Goal: Check status: Check status

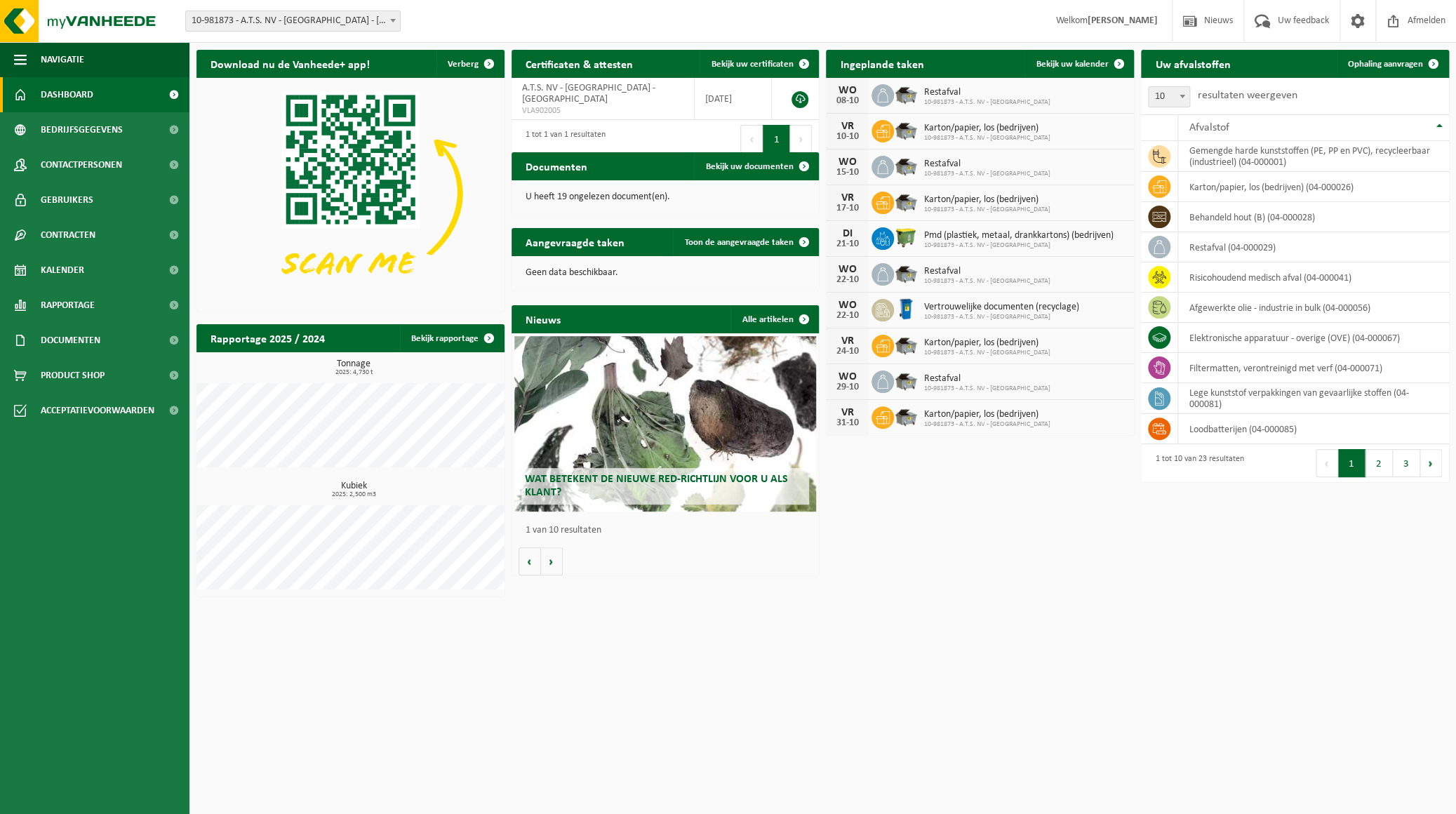
click at [880, 57] on h2 "Ingeplande taken" at bounding box center [882, 63] width 112 height 27
click at [1043, 63] on span "Bekijk uw kalender" at bounding box center [1072, 64] width 72 height 9
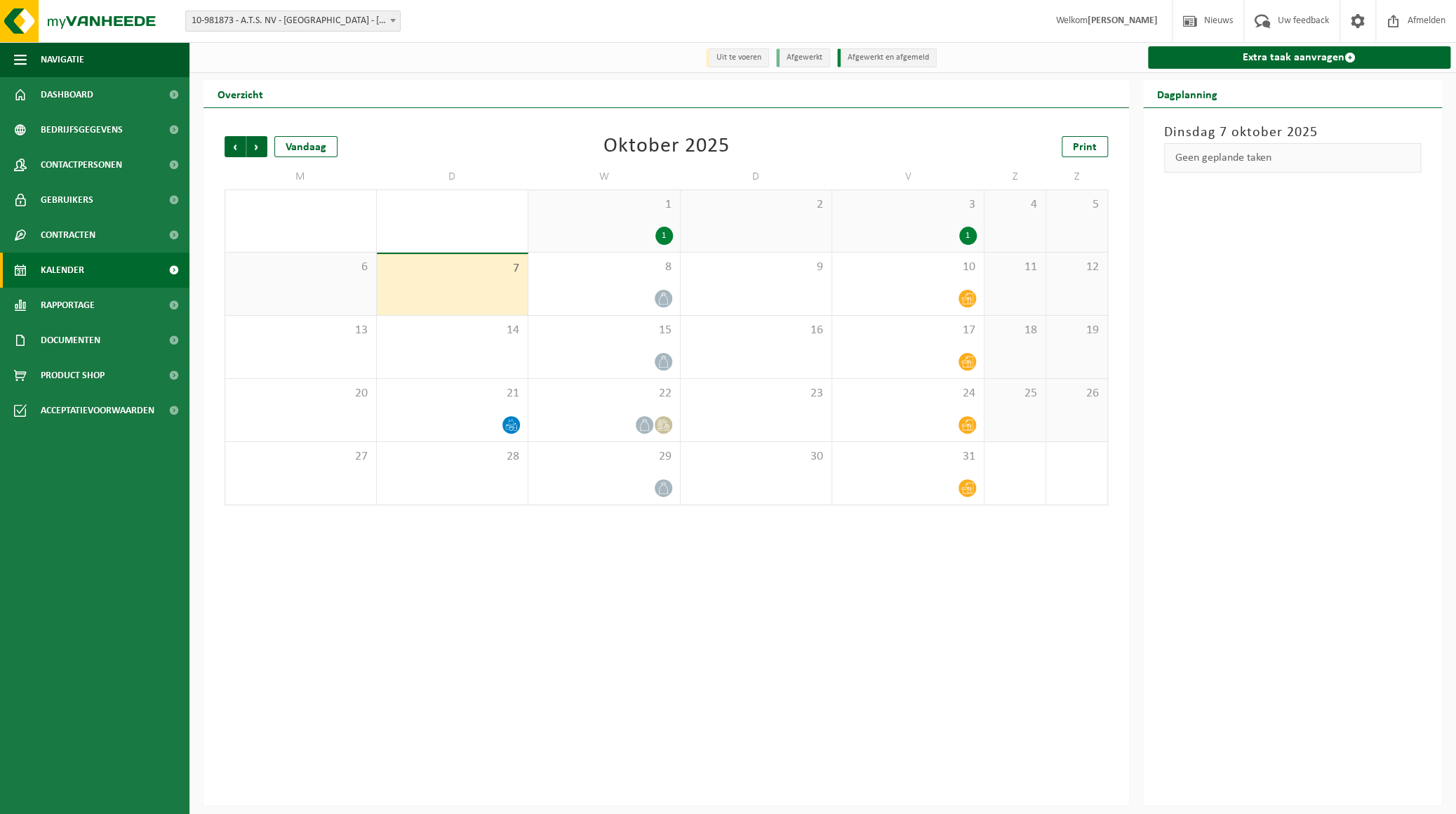
click at [501, 287] on div "7" at bounding box center [452, 284] width 152 height 61
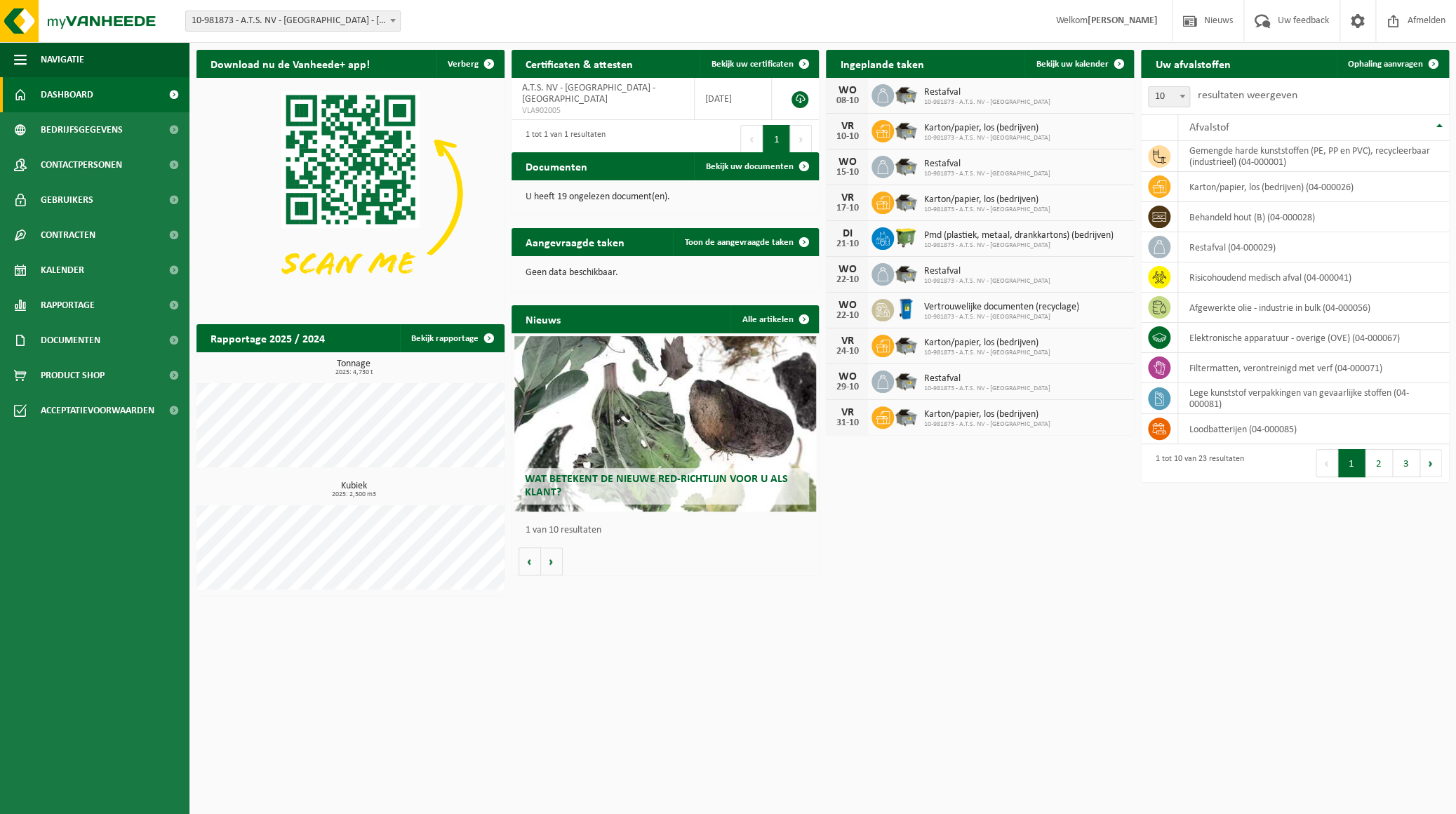
click at [793, 127] on button "Volgende" at bounding box center [801, 139] width 22 height 28
